Goal: Information Seeking & Learning: Learn about a topic

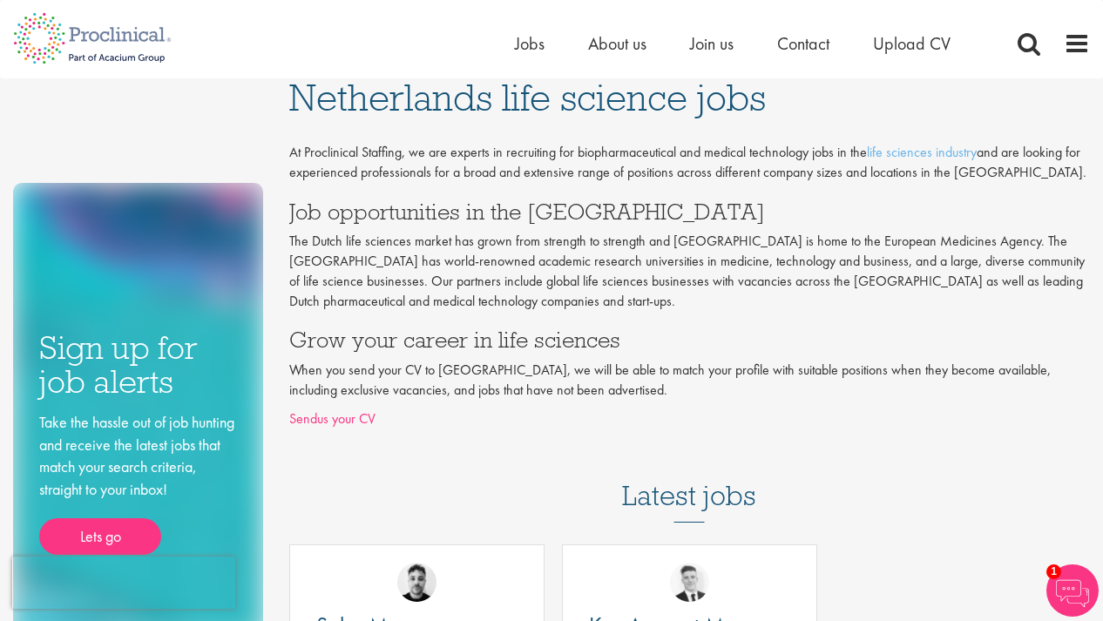
click at [352, 418] on link "Sendus your CV" at bounding box center [332, 418] width 86 height 18
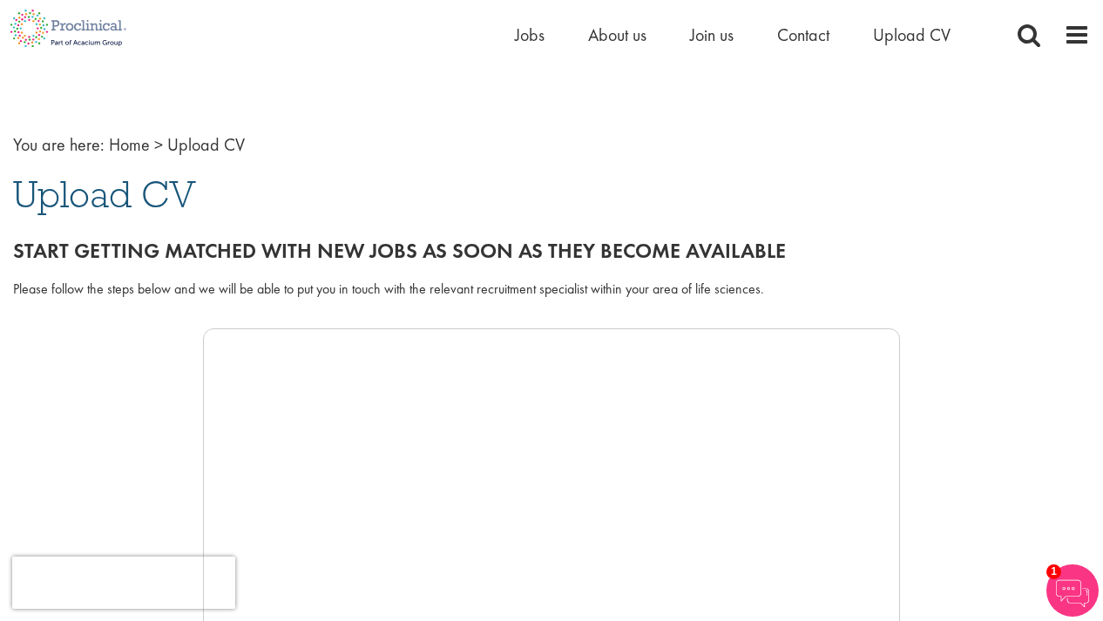
scroll to position [17, 0]
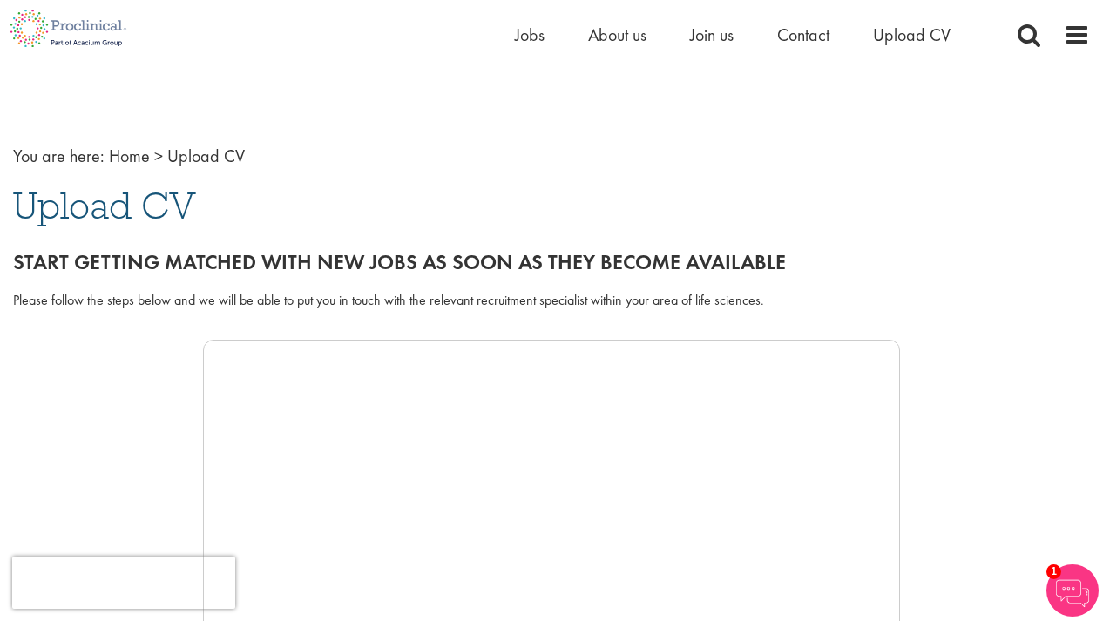
click at [109, 195] on span "Upload CV" at bounding box center [104, 205] width 183 height 47
click at [182, 213] on span "Upload CV" at bounding box center [104, 205] width 183 height 47
click at [144, 270] on h2 "Start getting matched with new jobs as soon as they become available" at bounding box center [551, 262] width 1077 height 23
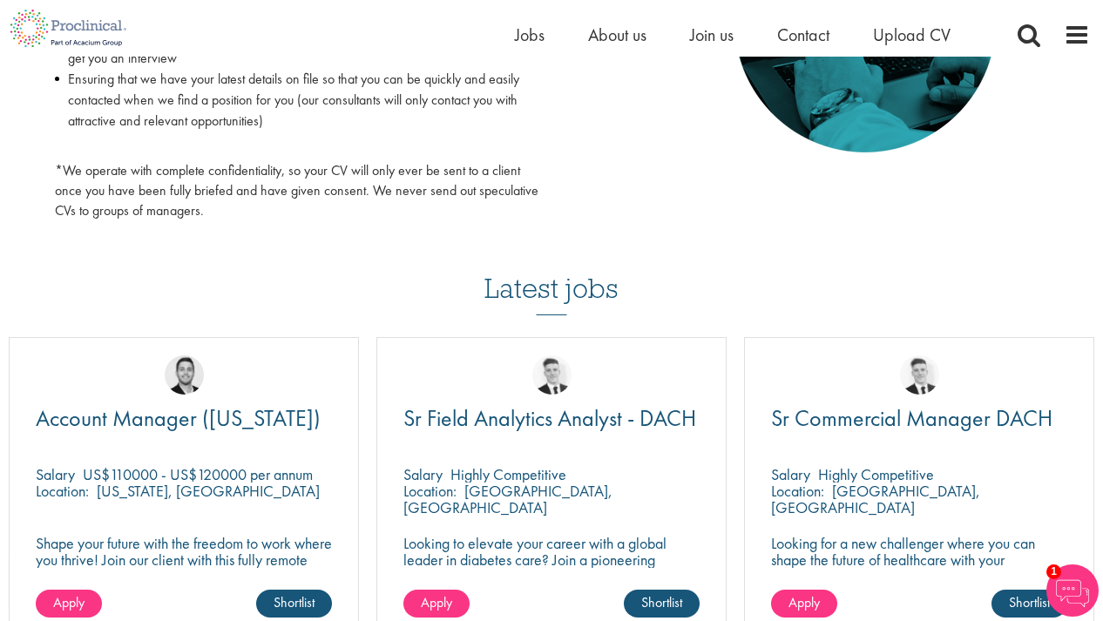
scroll to position [822, 0]
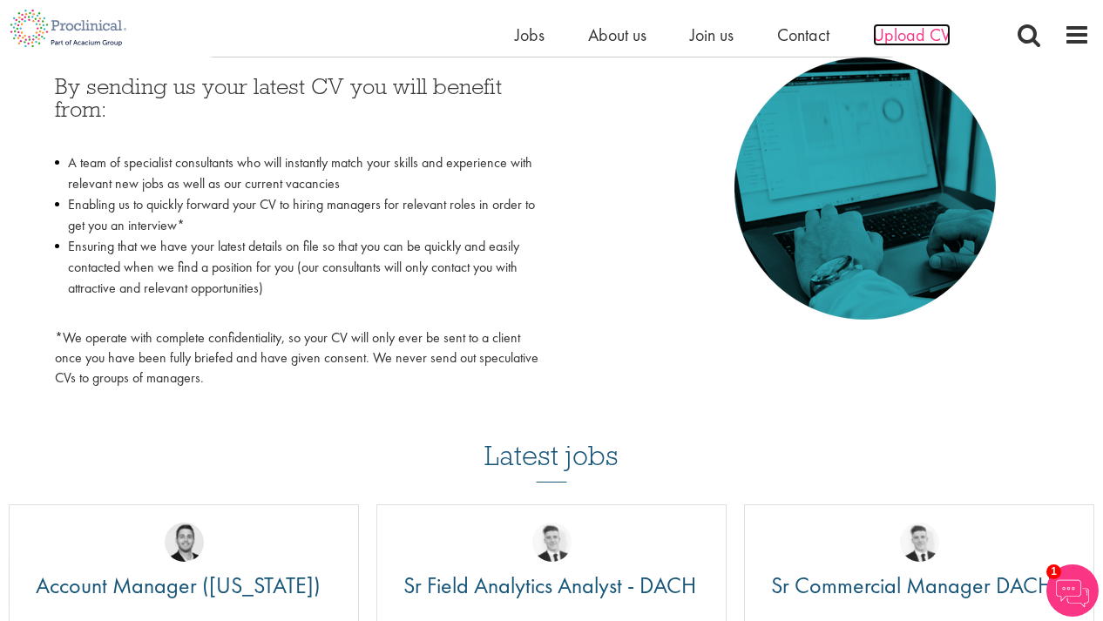
click at [925, 30] on span "Upload CV" at bounding box center [912, 35] width 78 height 23
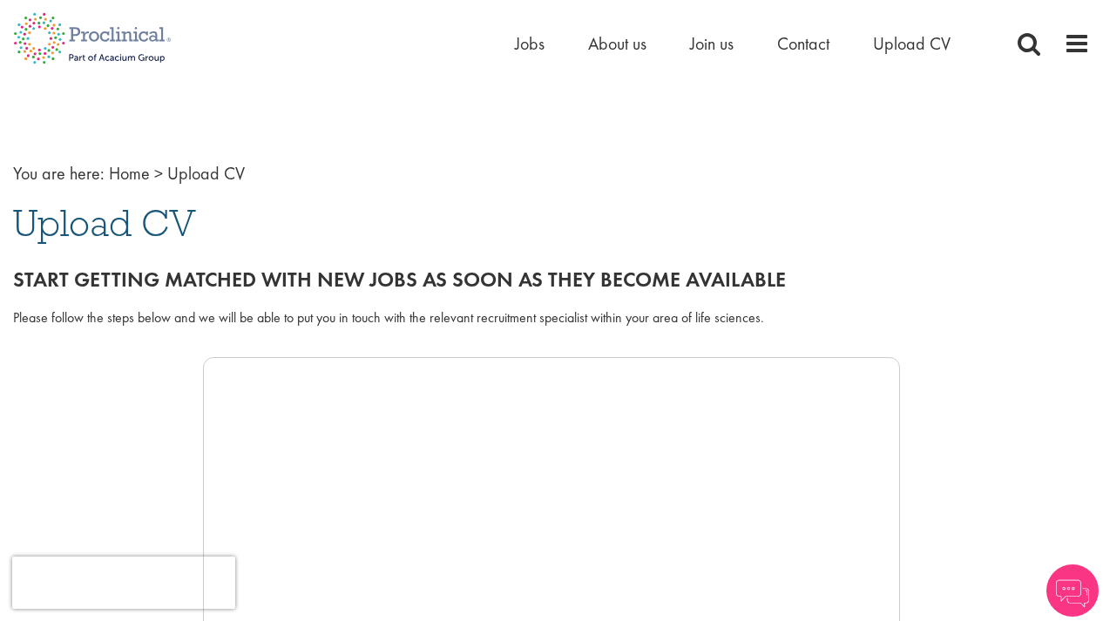
scroll to position [29, 0]
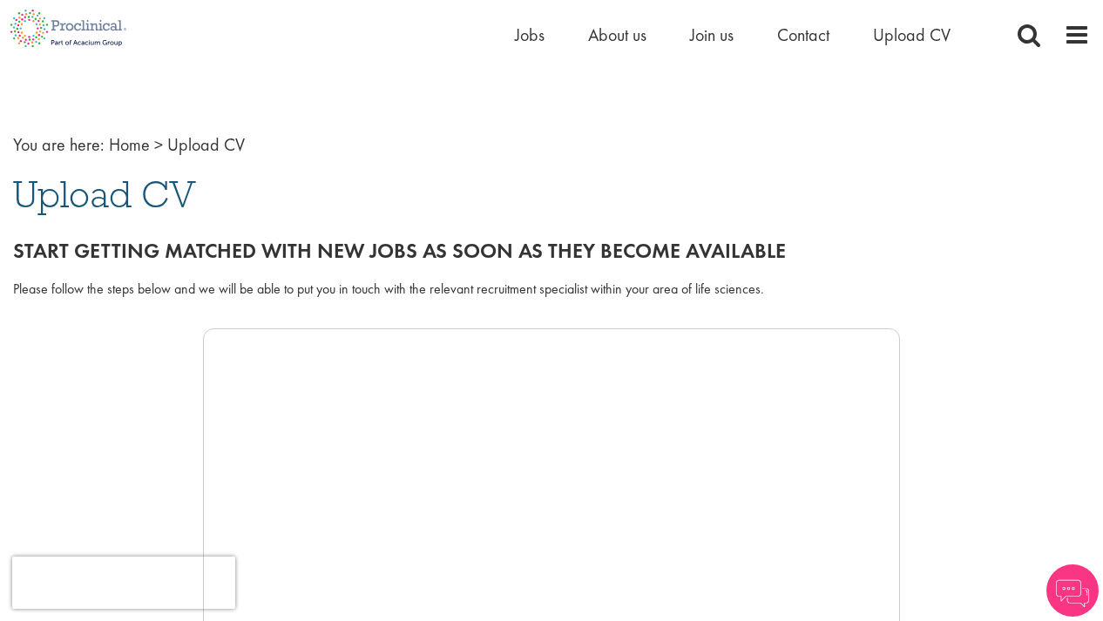
click at [922, 250] on h2 "Start getting matched with new jobs as soon as they become available" at bounding box center [551, 251] width 1077 height 23
click at [540, 41] on span "Jobs" at bounding box center [530, 35] width 30 height 23
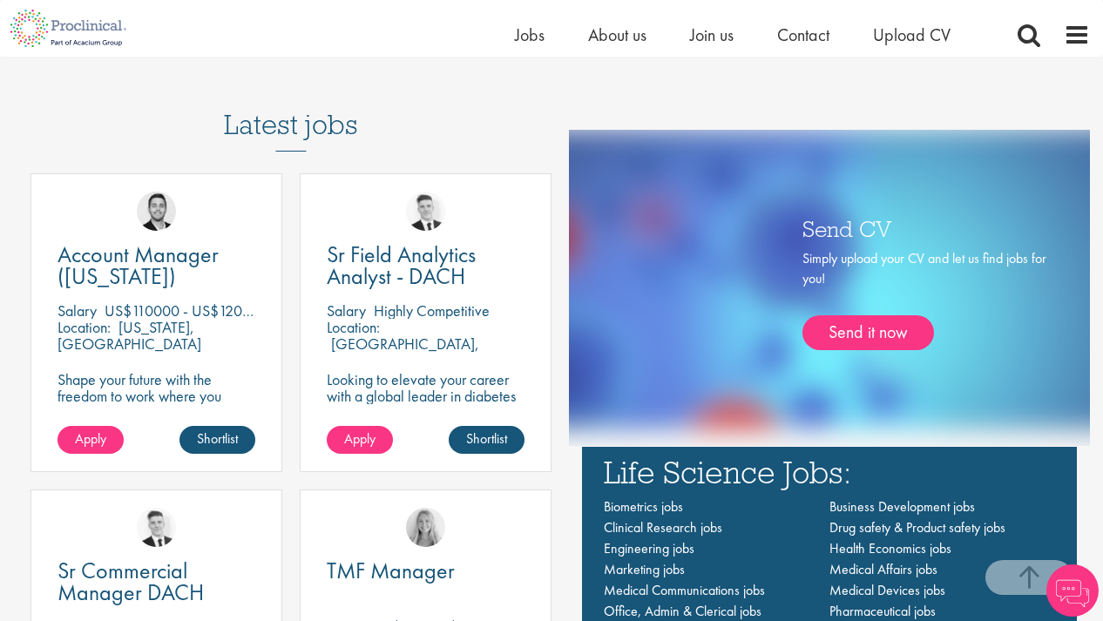
scroll to position [1040, 0]
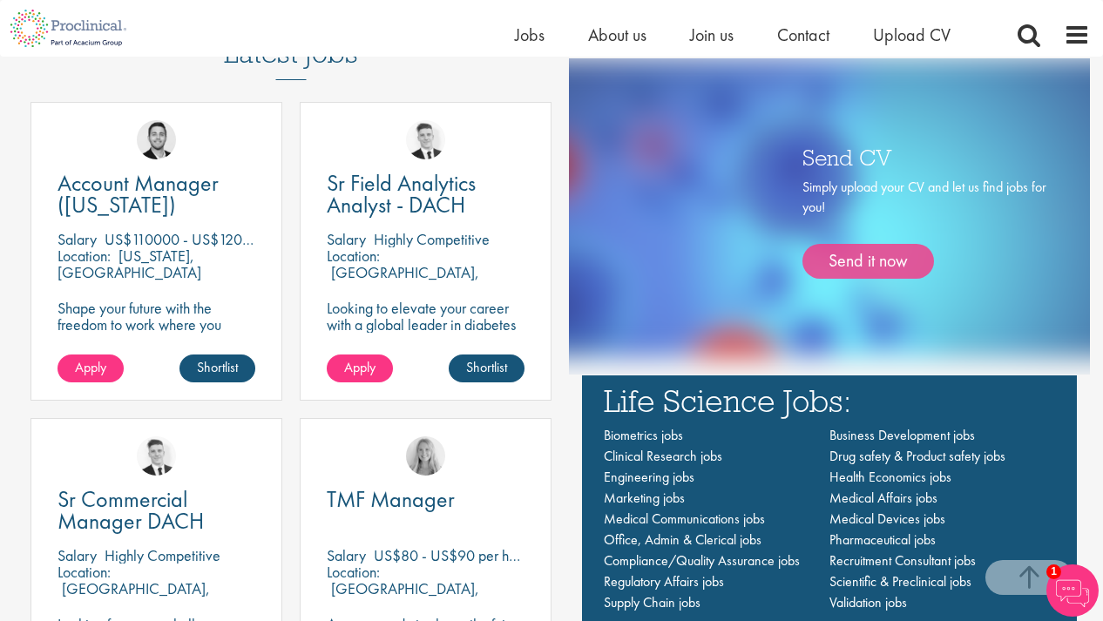
click at [895, 269] on link "Send it now" at bounding box center [868, 261] width 132 height 35
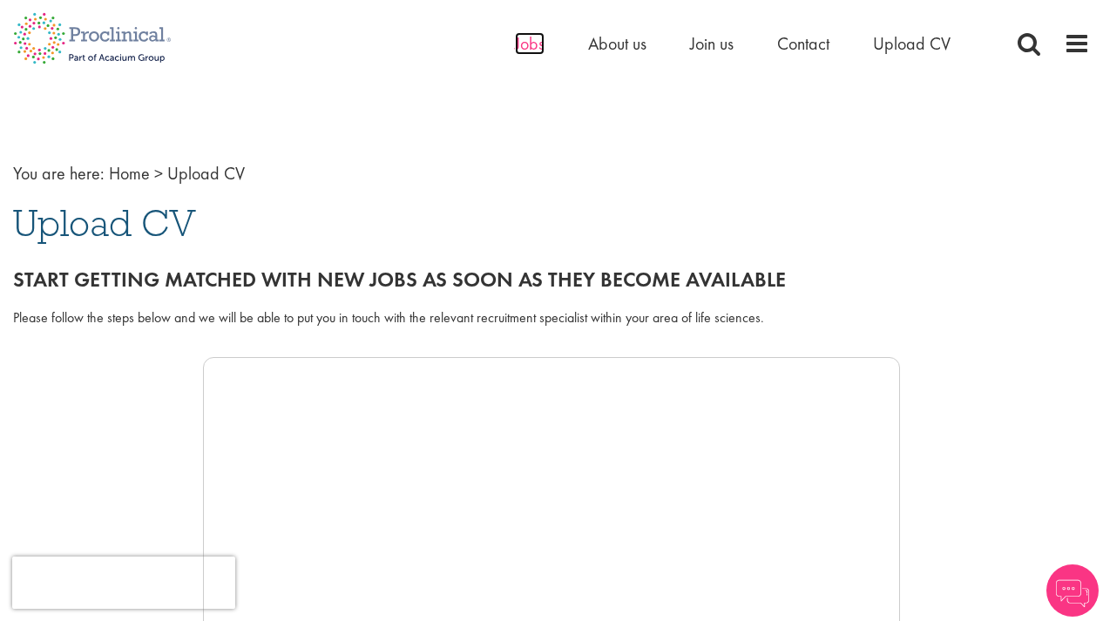
click at [537, 48] on span "Jobs" at bounding box center [530, 43] width 30 height 23
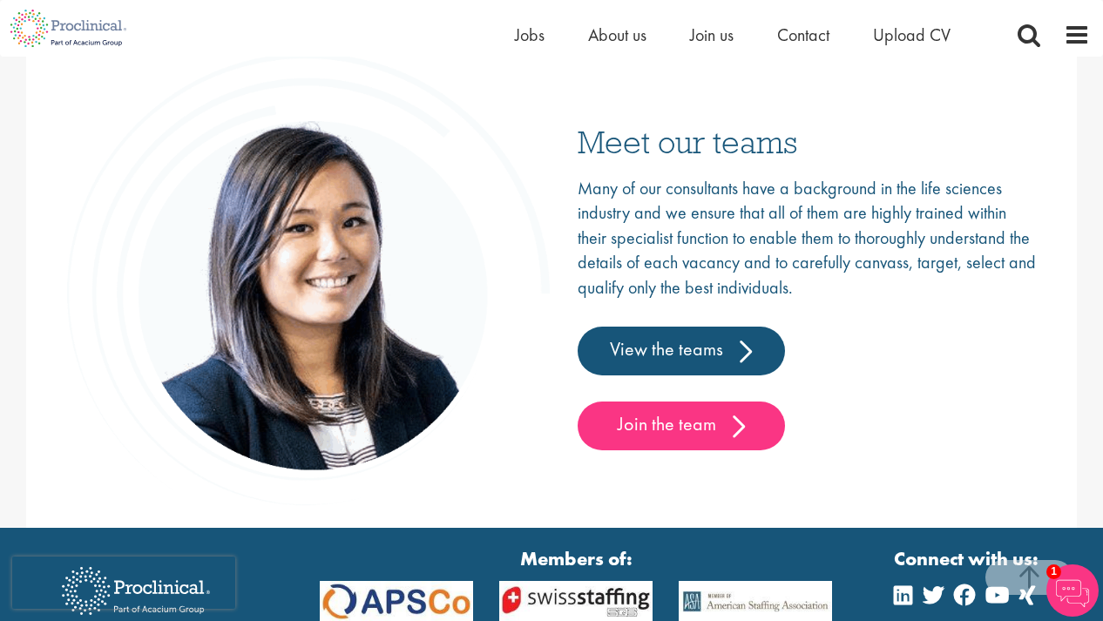
scroll to position [2646, 0]
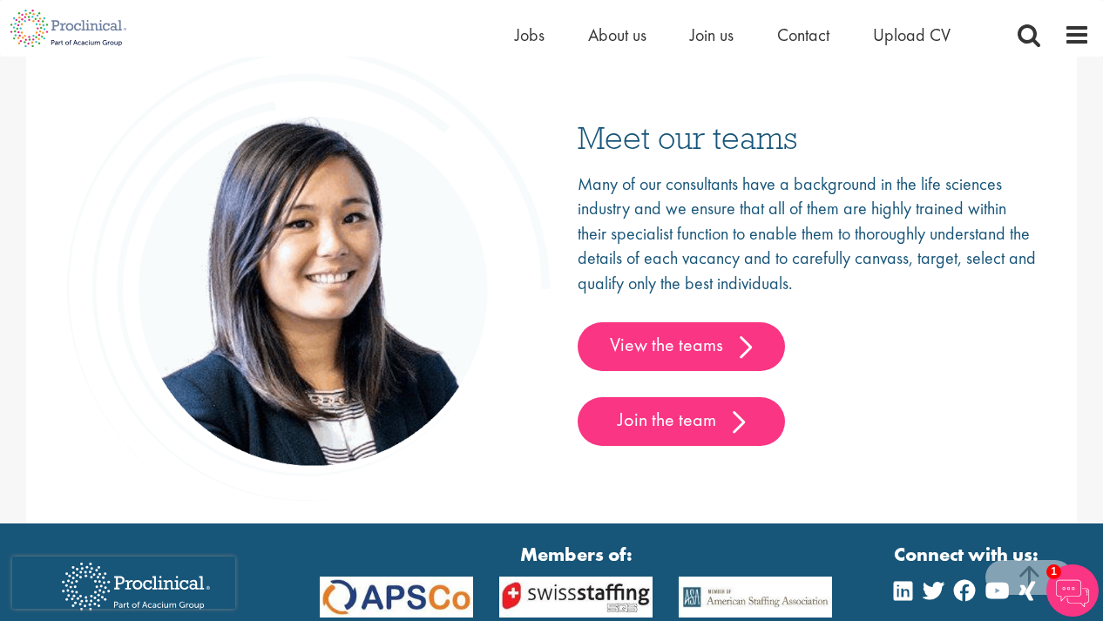
click at [690, 355] on link "View the teams" at bounding box center [681, 346] width 207 height 49
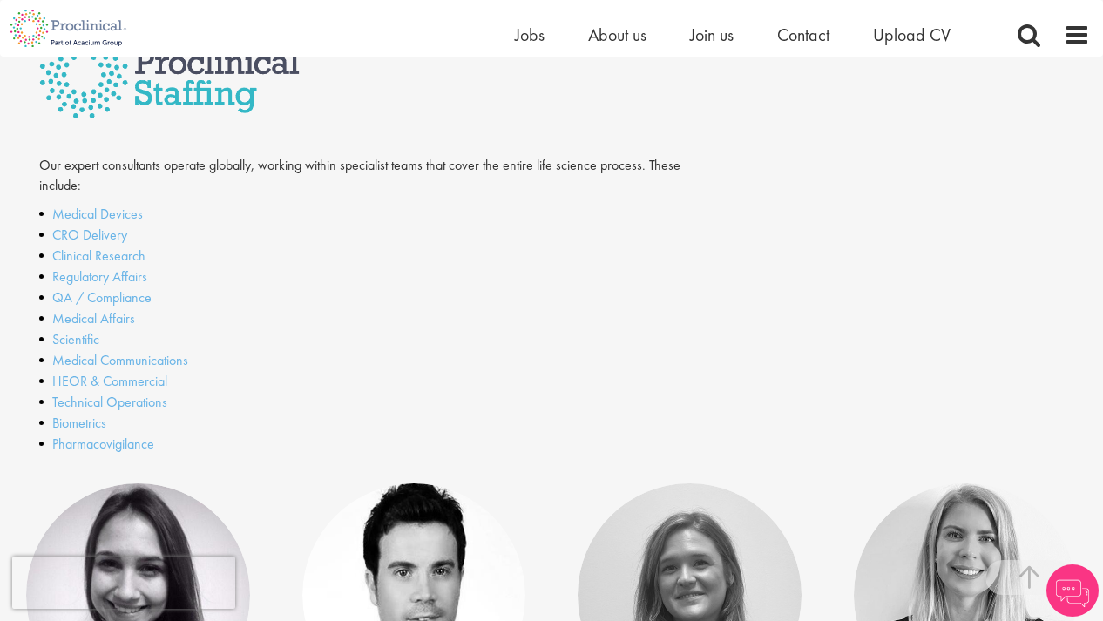
scroll to position [483, 0]
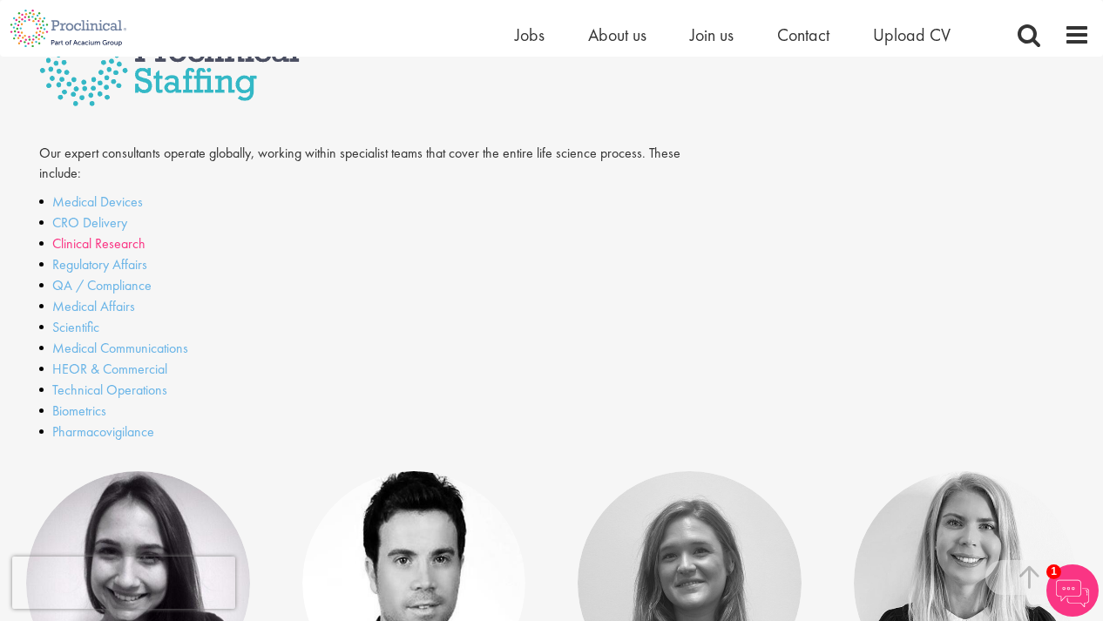
click at [116, 236] on link "Clinical Research" at bounding box center [98, 243] width 93 height 18
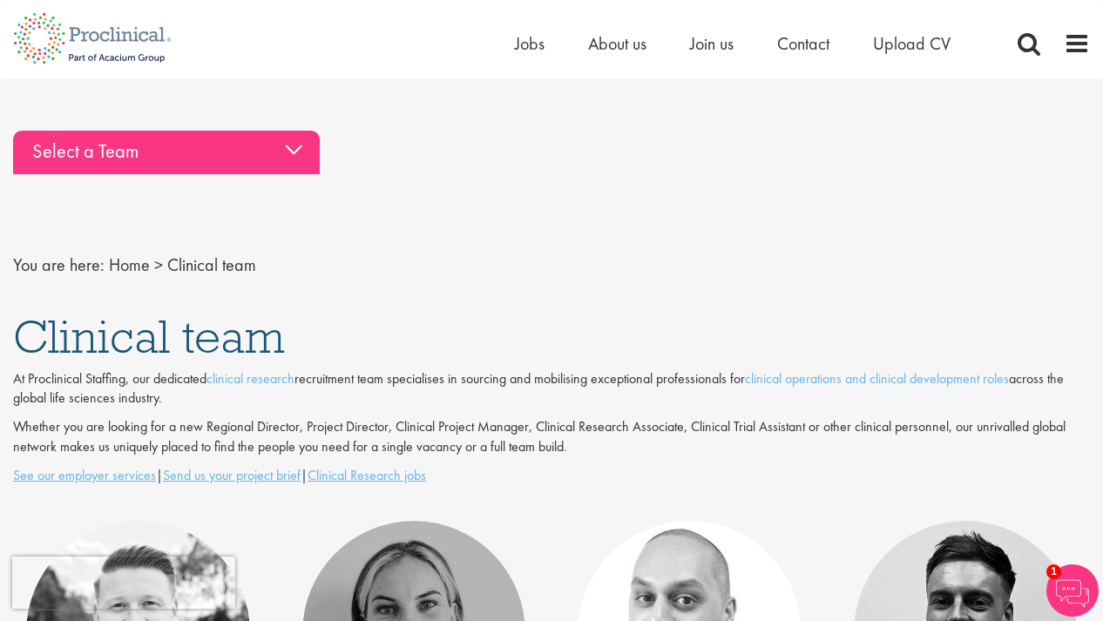
click at [123, 157] on div "Select a Team" at bounding box center [166, 153] width 307 height 44
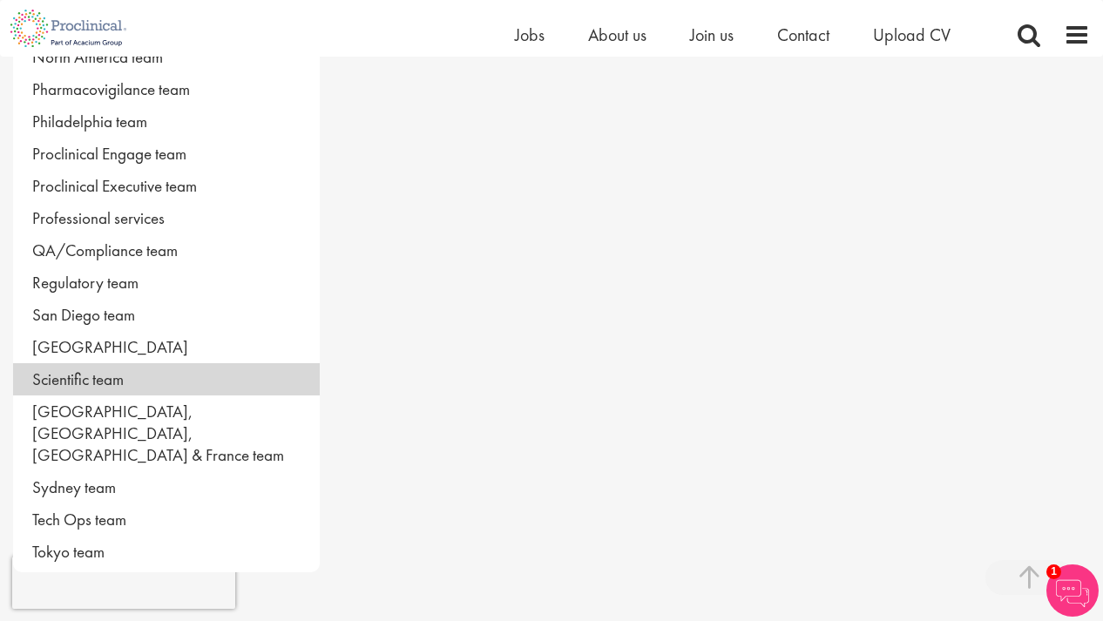
scroll to position [1181, 0]
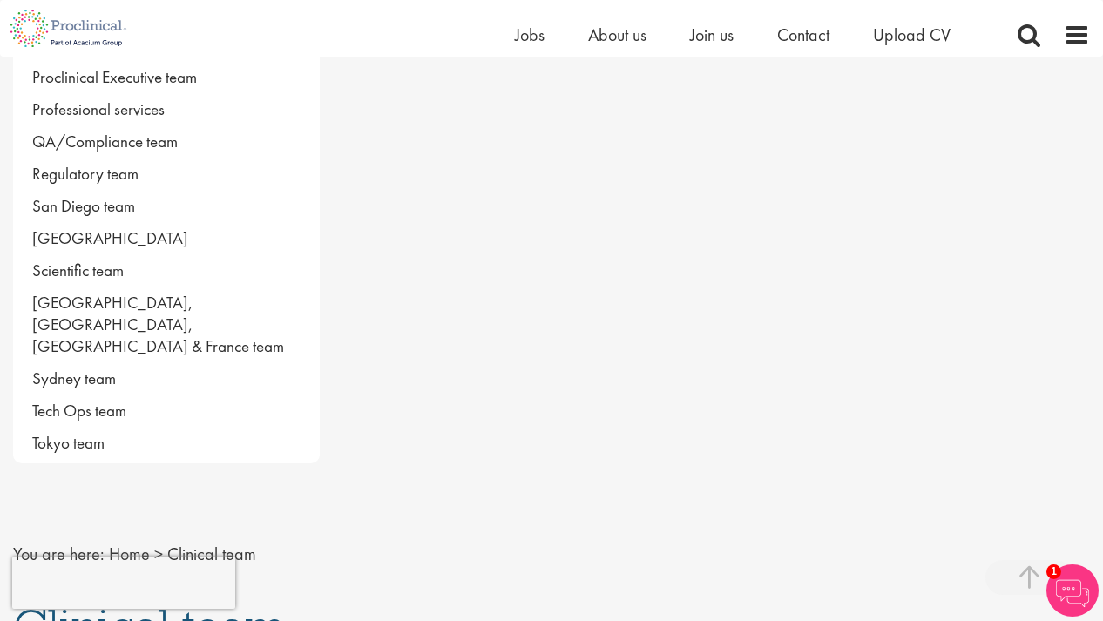
click at [526, 38] on span "Jobs" at bounding box center [530, 35] width 30 height 23
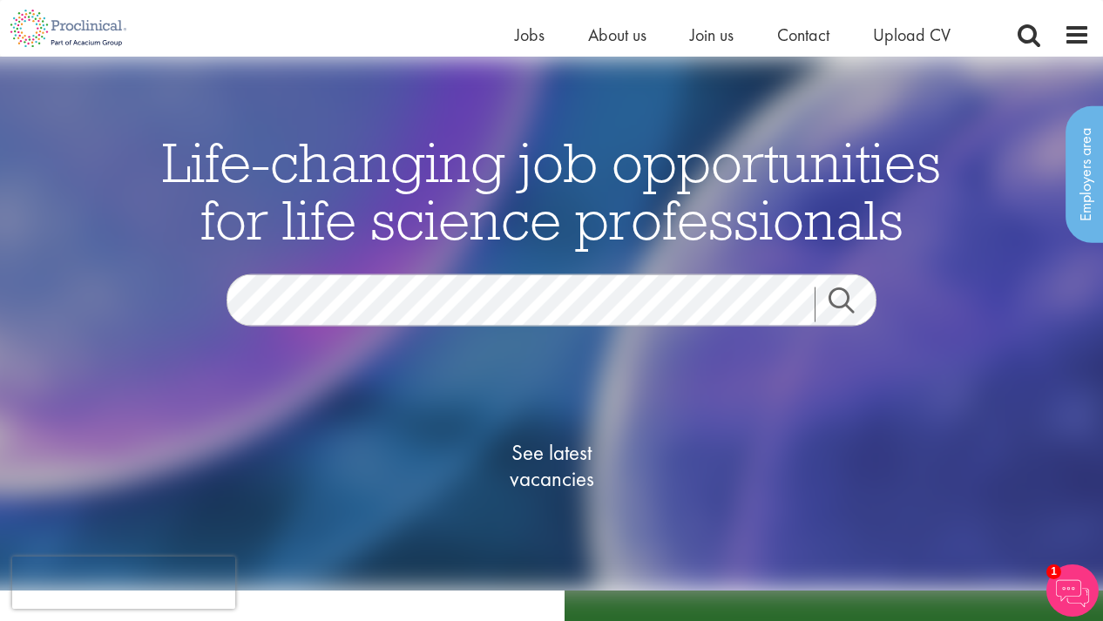
scroll to position [244, 0]
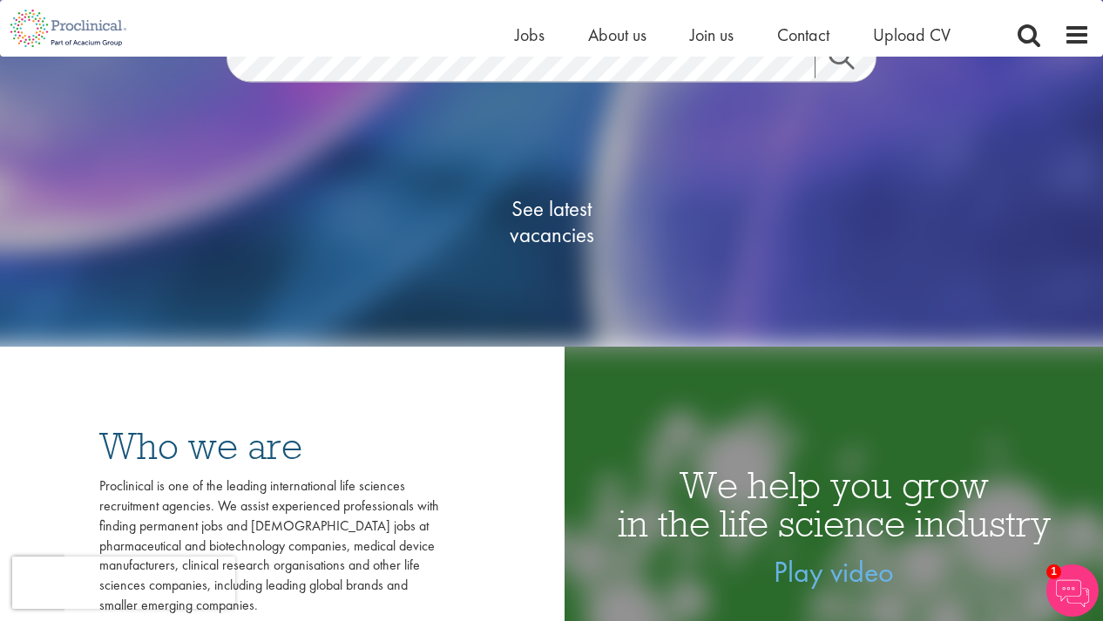
click at [544, 240] on span "See latest vacancies" at bounding box center [551, 222] width 174 height 52
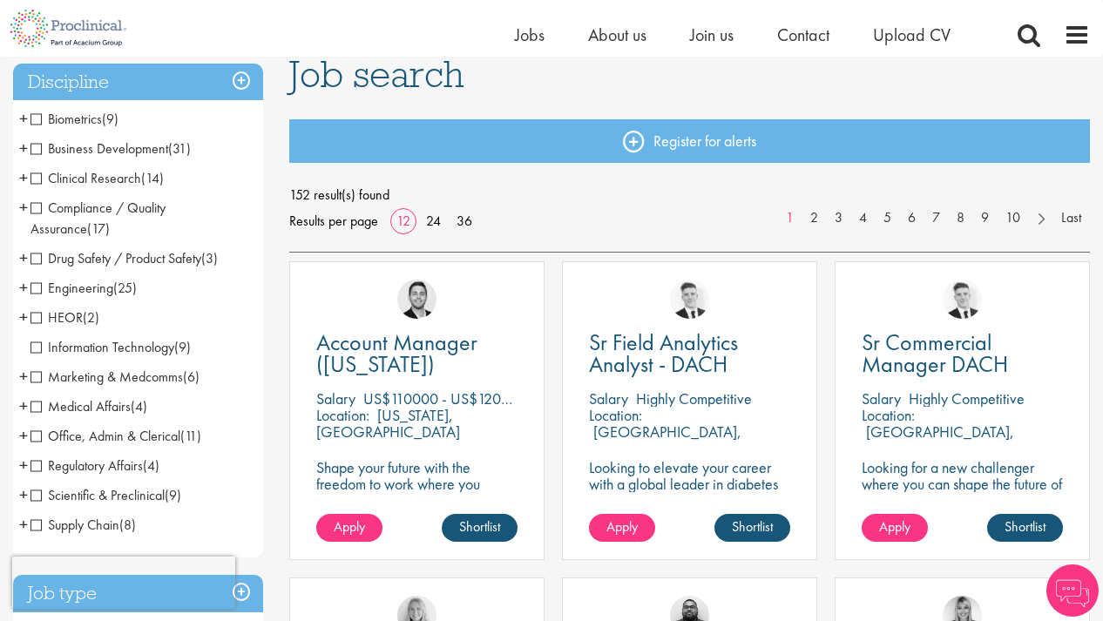
scroll to position [139, 0]
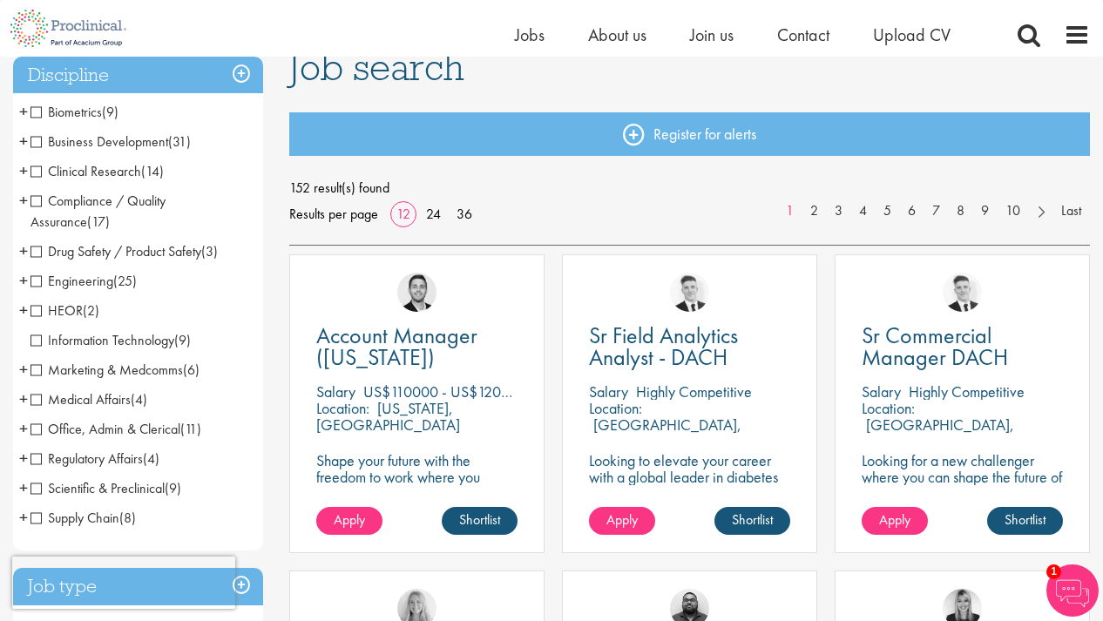
click at [33, 251] on span "Drug Safety / Product Safety" at bounding box center [115, 251] width 171 height 18
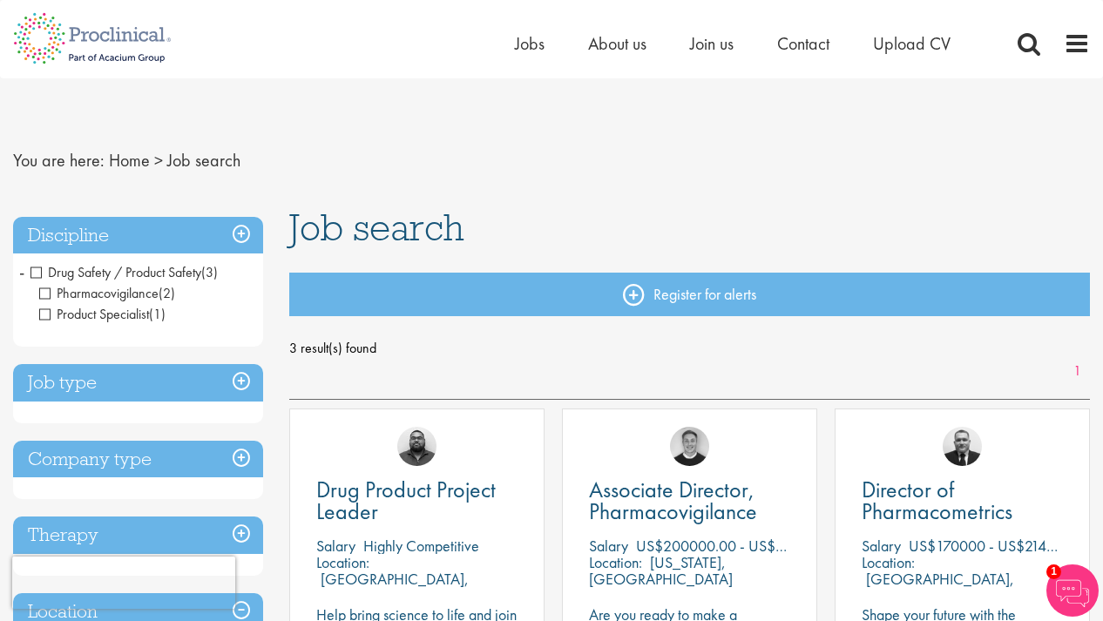
click at [242, 236] on h3 "Discipline" at bounding box center [138, 235] width 250 height 37
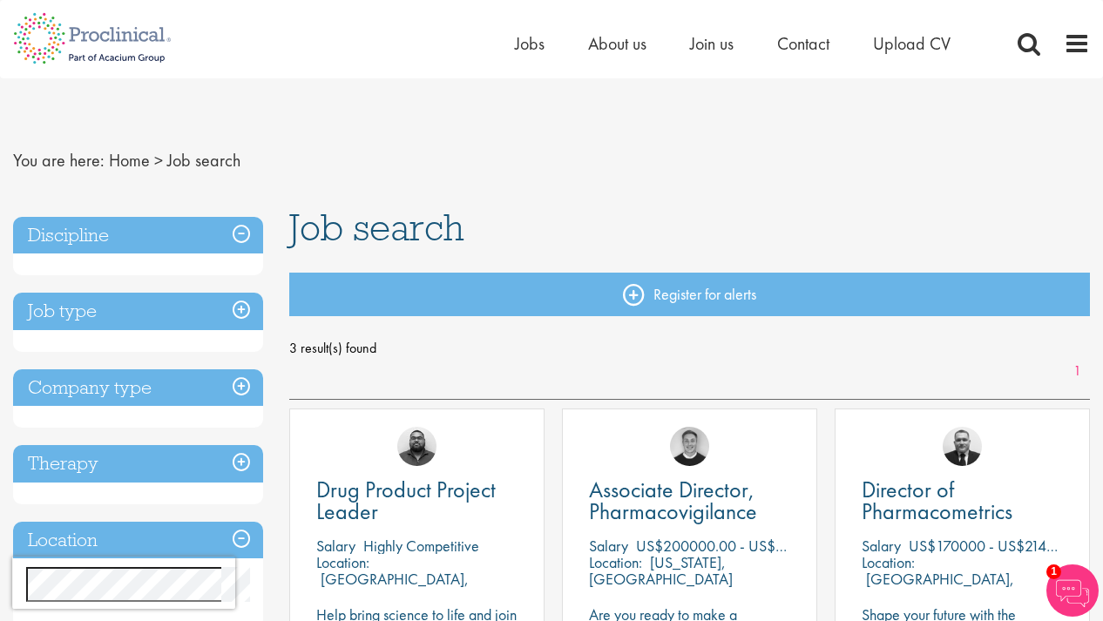
click at [238, 231] on h3 "Discipline" at bounding box center [138, 235] width 250 height 37
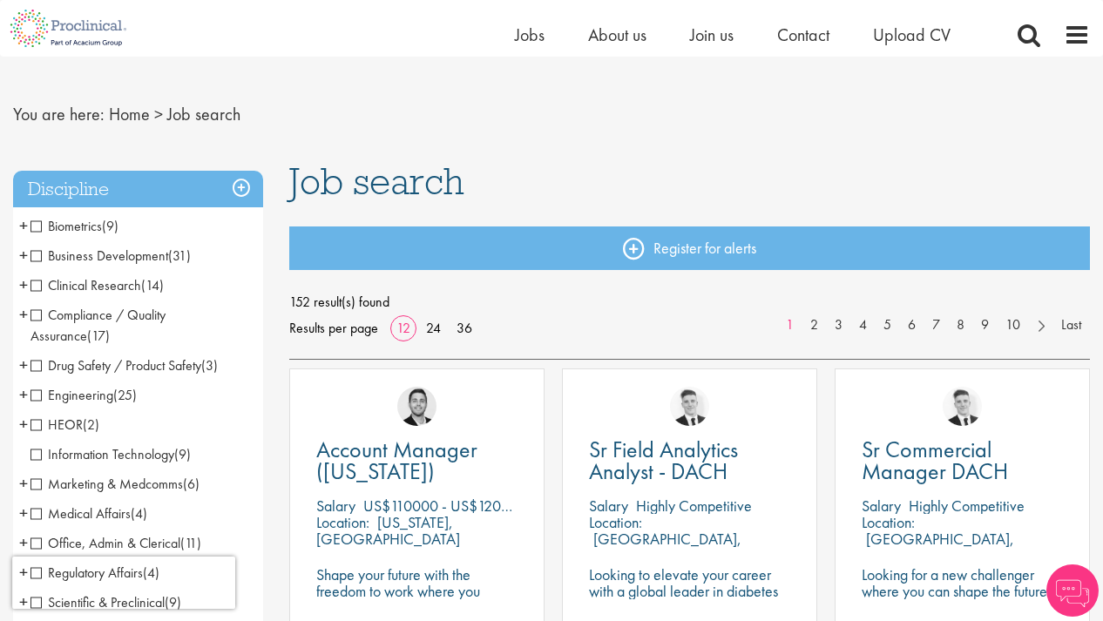
click at [32, 288] on span "Clinical Research" at bounding box center [85, 285] width 111 height 18
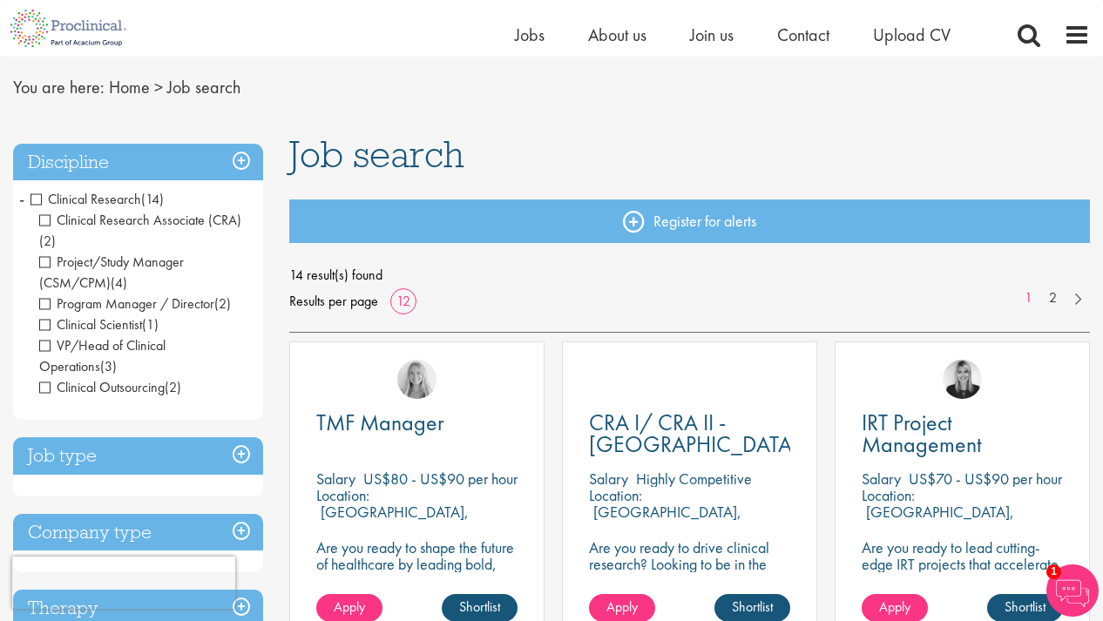
scroll to position [47, 0]
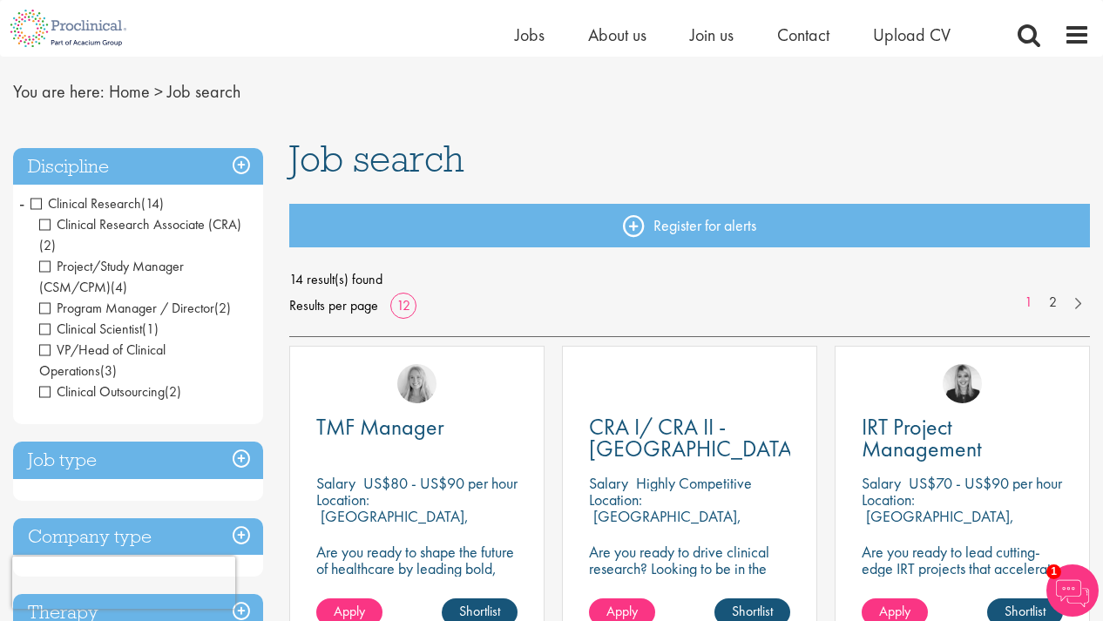
click at [44, 348] on span "VP/Head of Clinical Operations" at bounding box center [102, 360] width 126 height 39
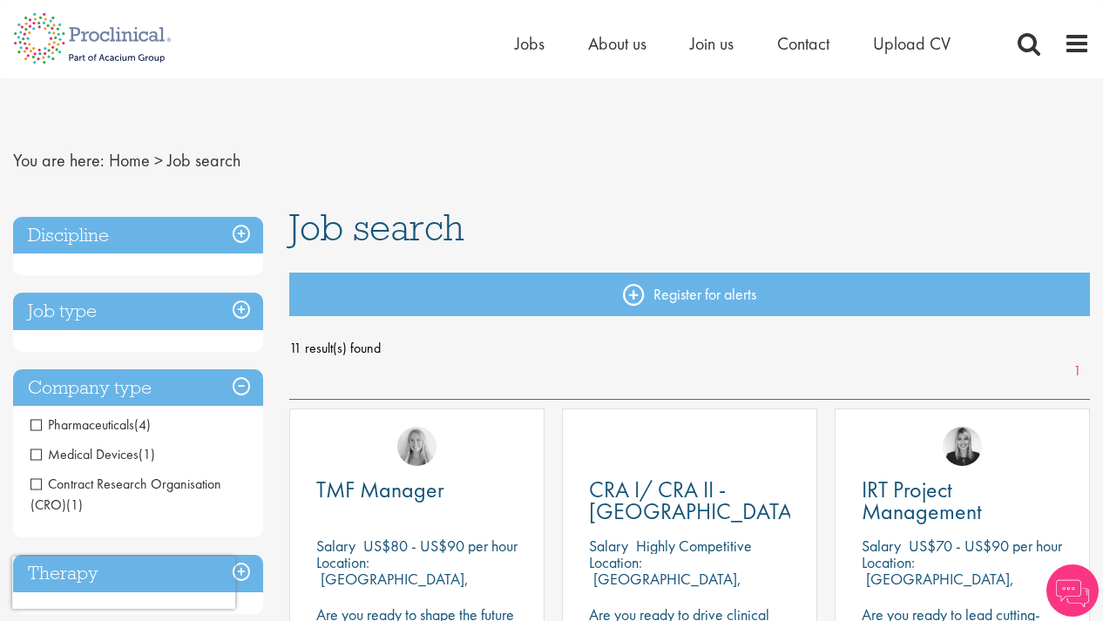
click at [90, 241] on h3 "Discipline" at bounding box center [138, 235] width 250 height 37
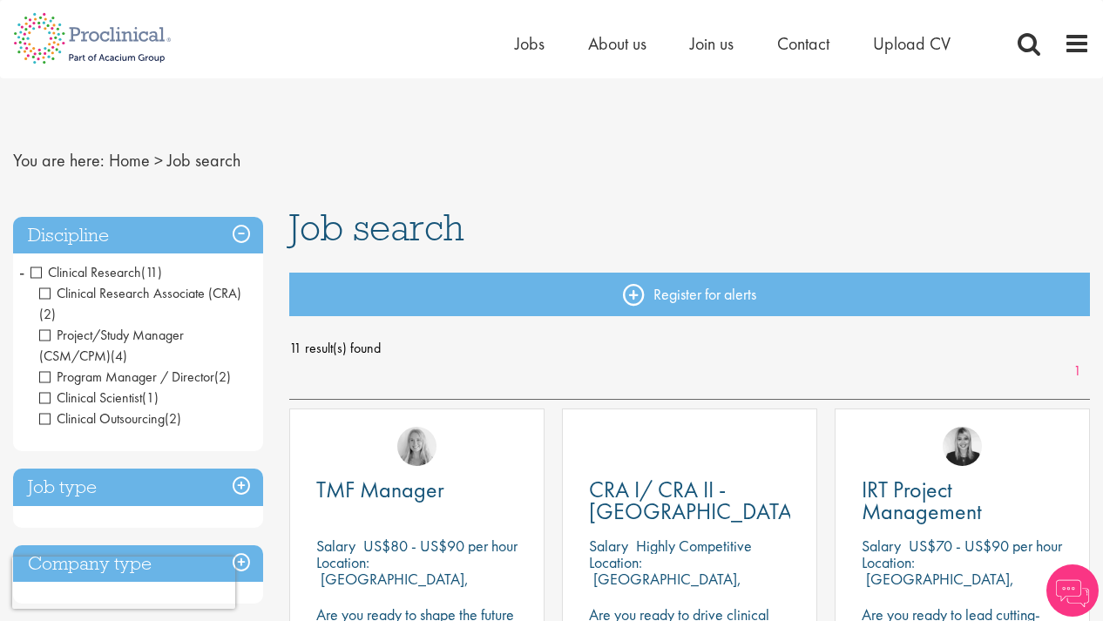
click at [50, 421] on span "Clinical Outsourcing" at bounding box center [101, 418] width 125 height 18
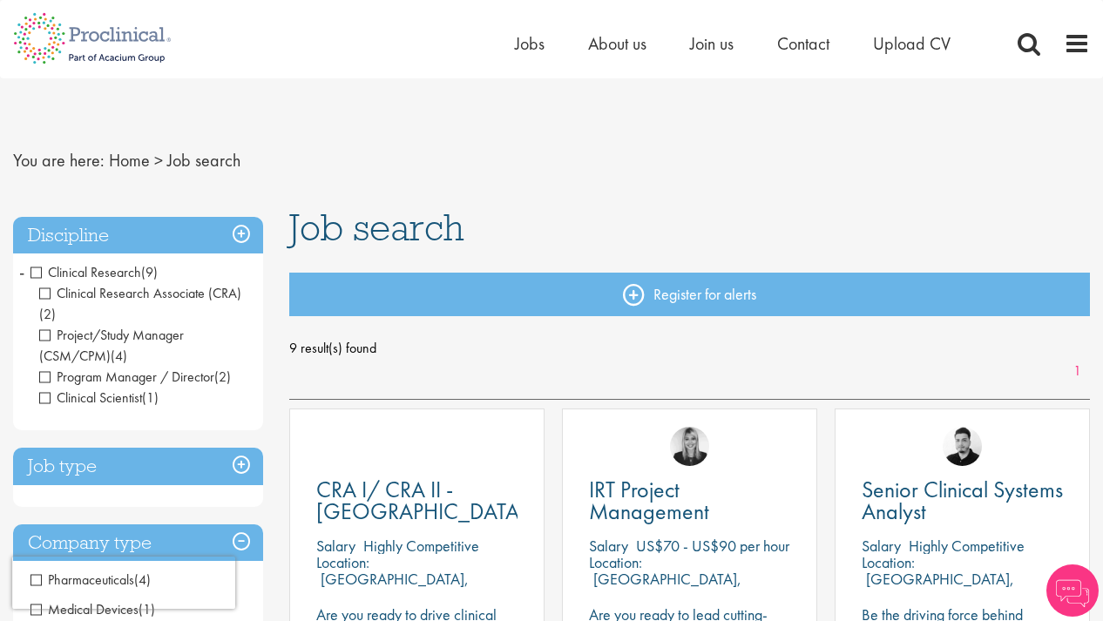
click at [38, 407] on ul "Clinical Research Associate (CRA) (2) Project/Study Manager (CSM/CPM) (4) Progr…" at bounding box center [137, 345] width 215 height 125
click at [46, 374] on span "Program Manager / Director" at bounding box center [126, 377] width 175 height 18
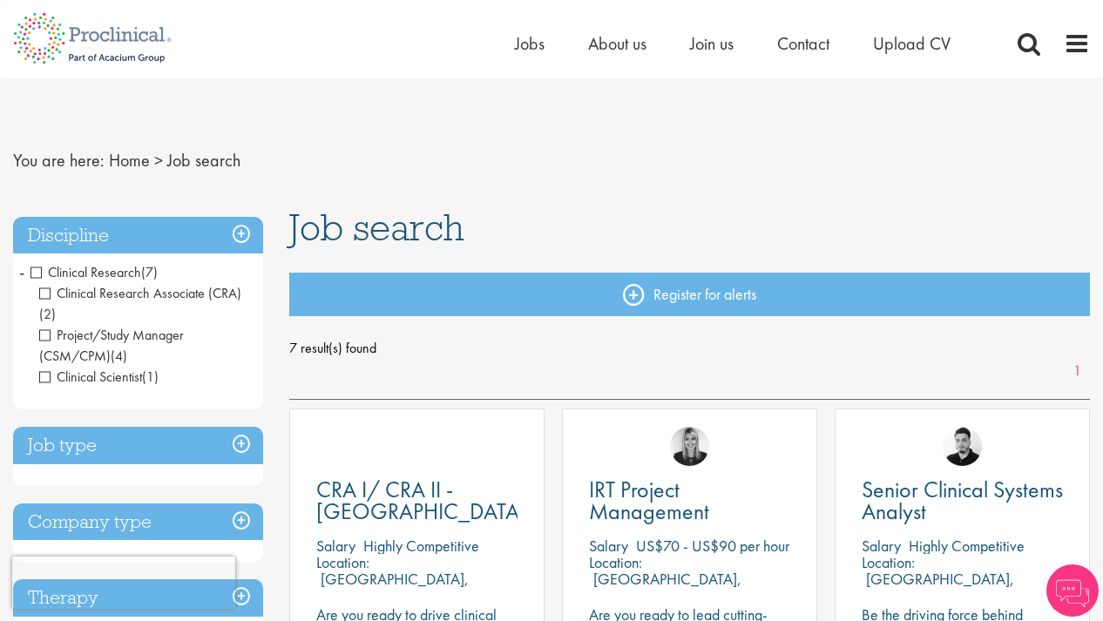
click at [47, 335] on span "Project/Study Manager (CSM/CPM)" at bounding box center [111, 345] width 145 height 39
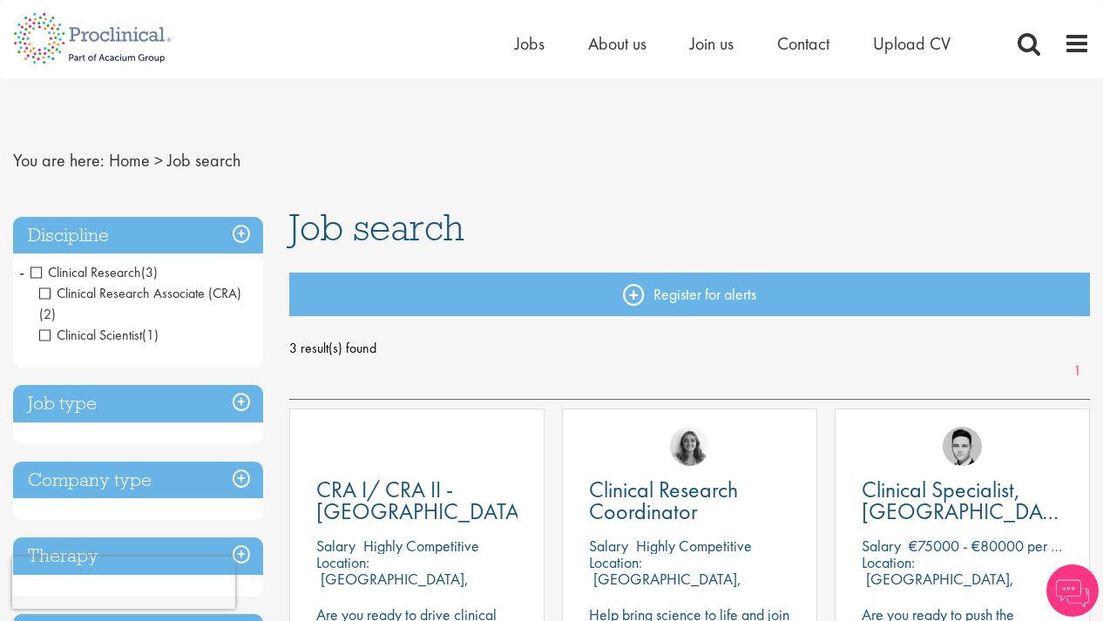
click at [43, 294] on span "Clinical Research Associate (CRA)" at bounding box center [140, 293] width 202 height 18
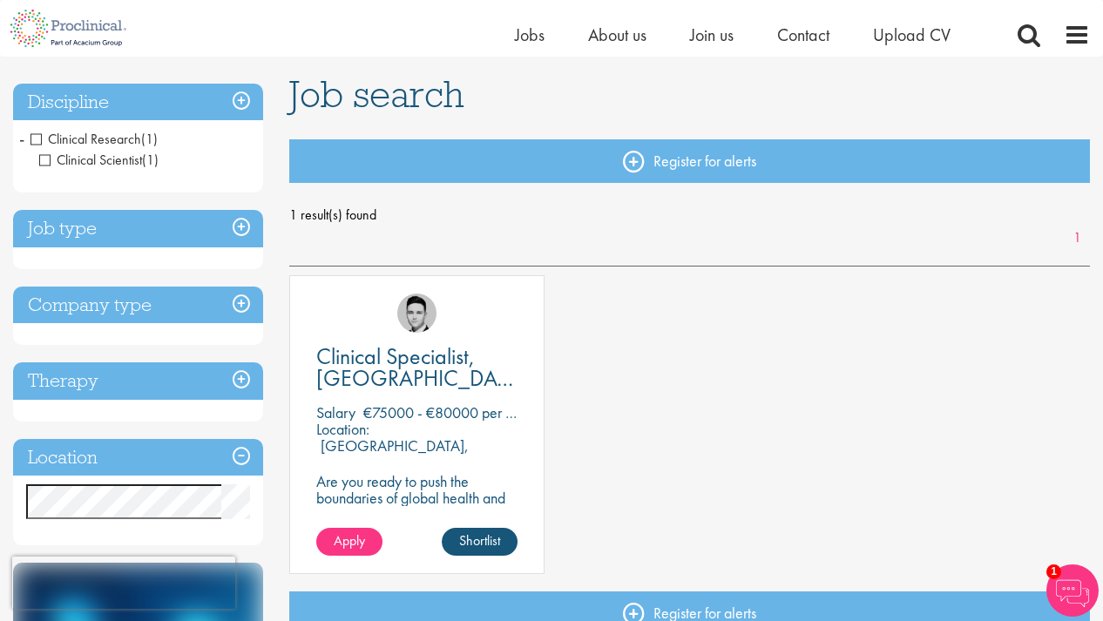
scroll to position [83, 0]
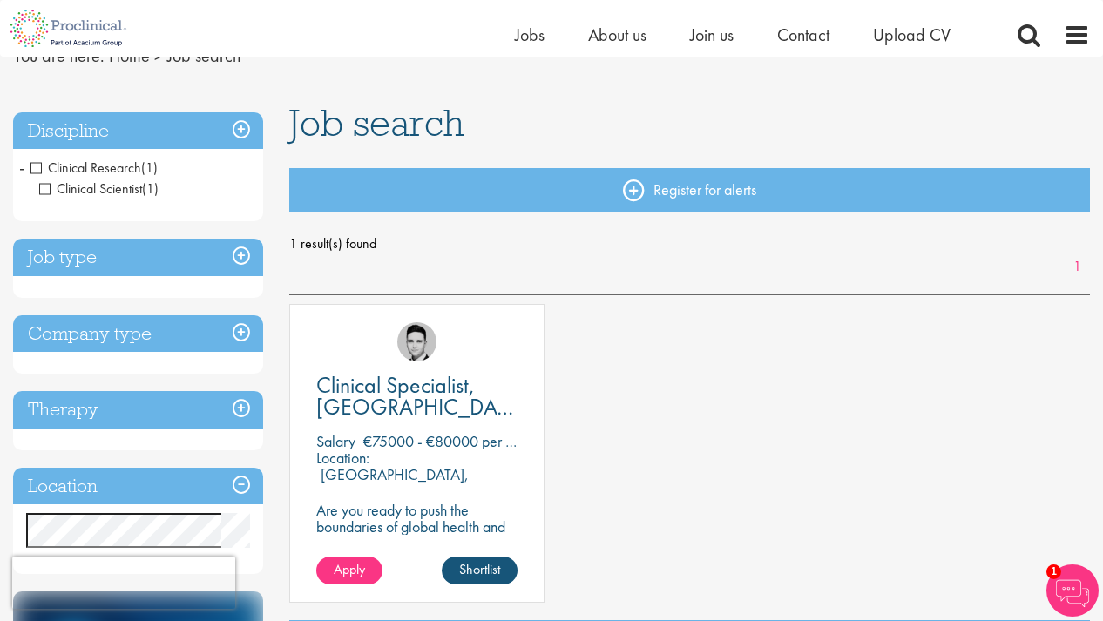
click at [44, 192] on span "Clinical Scientist" at bounding box center [90, 188] width 103 height 18
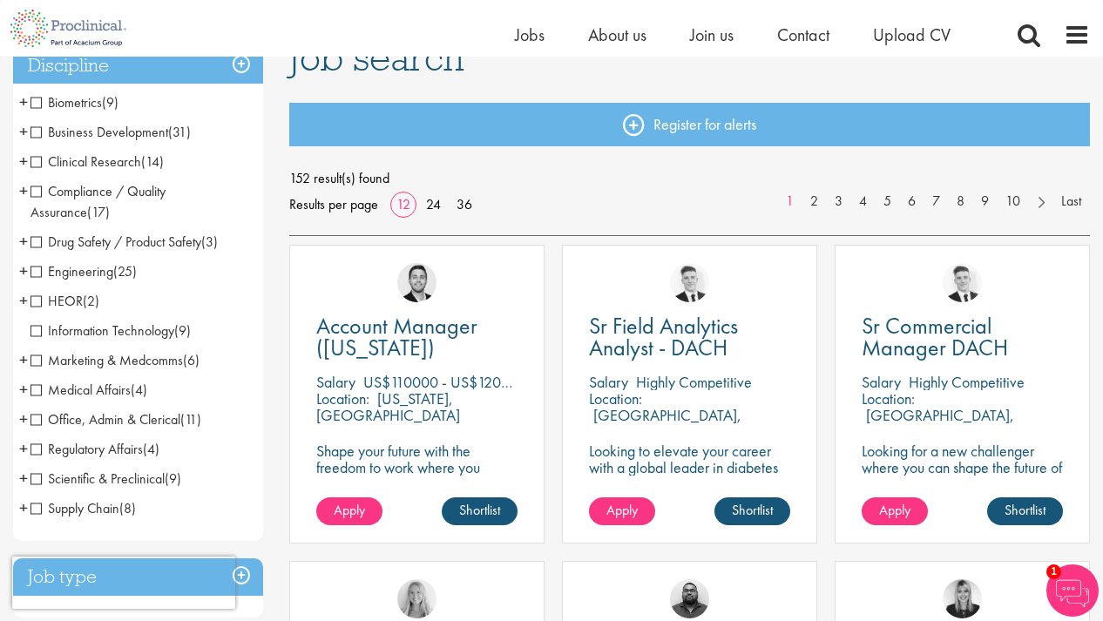
scroll to position [145, 0]
